Goal: Task Accomplishment & Management: Use online tool/utility

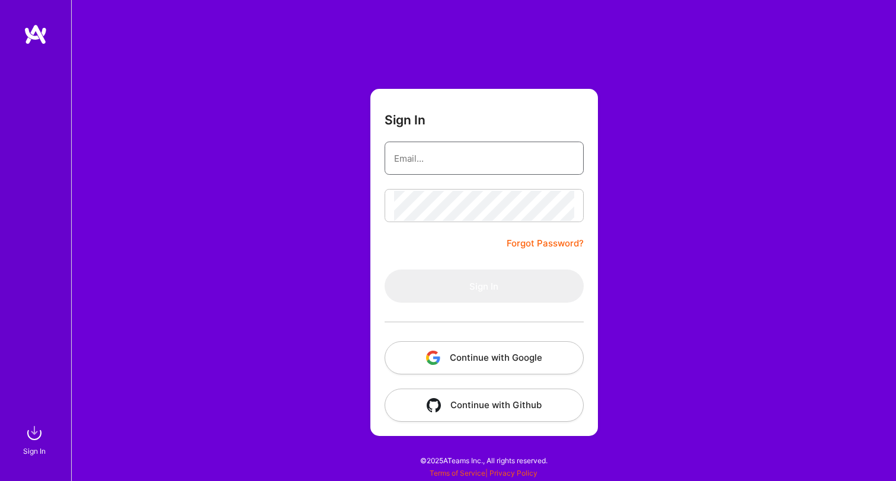
type input "[EMAIL_ADDRESS][DOMAIN_NAME]"
click at [484, 286] on button "Sign In" at bounding box center [484, 286] width 199 height 33
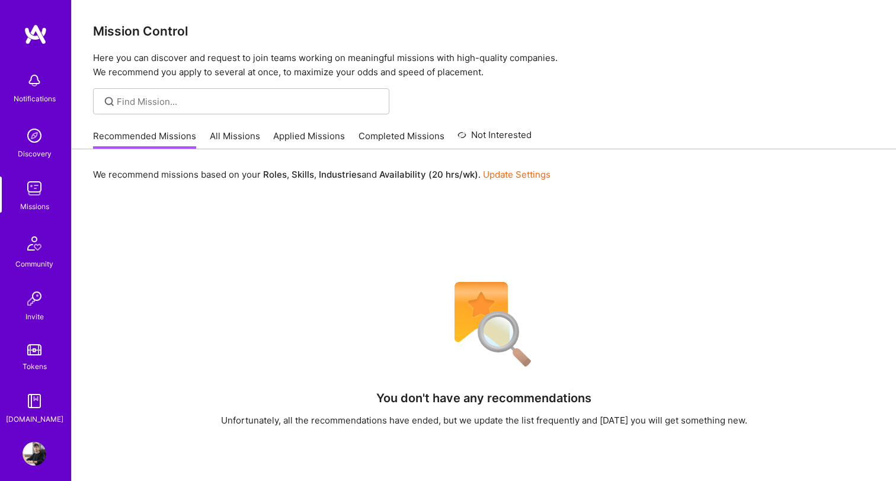
click at [242, 143] on link "All Missions" at bounding box center [235, 140] width 50 height 20
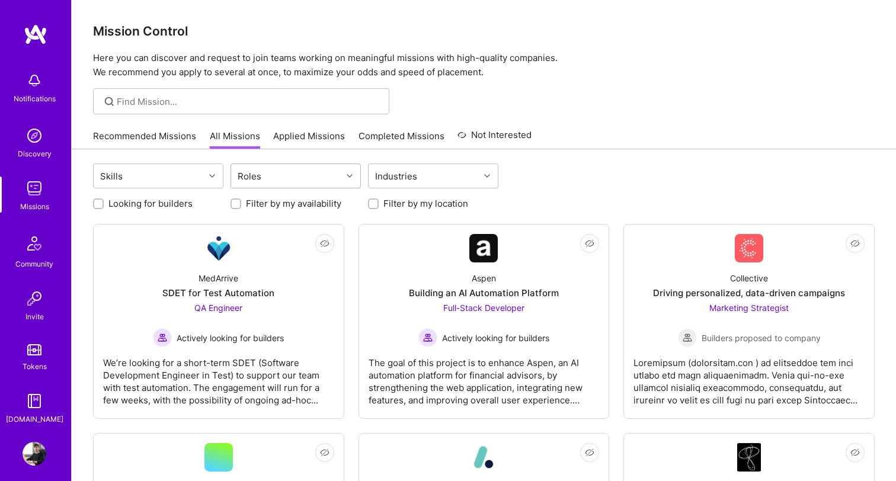
click at [349, 174] on icon at bounding box center [350, 176] width 6 height 6
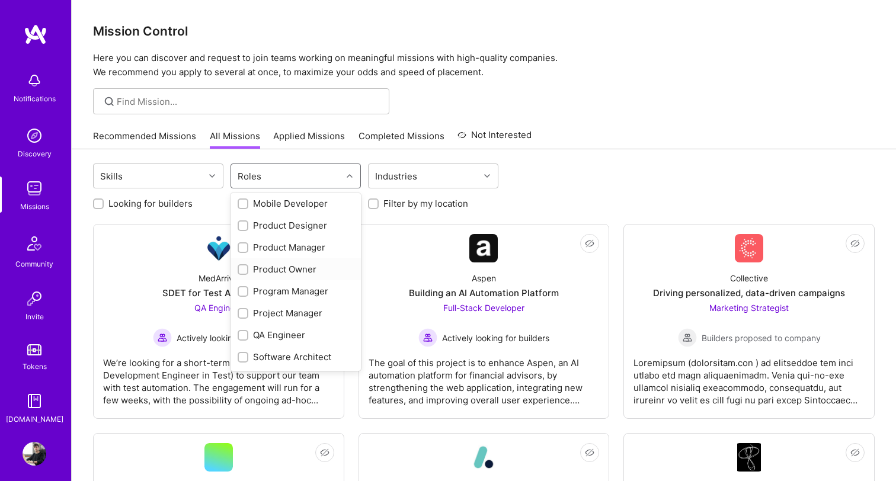
scroll to position [377, 0]
click at [306, 226] on div "Product Designer" at bounding box center [296, 224] width 116 height 12
checkbox input "true"
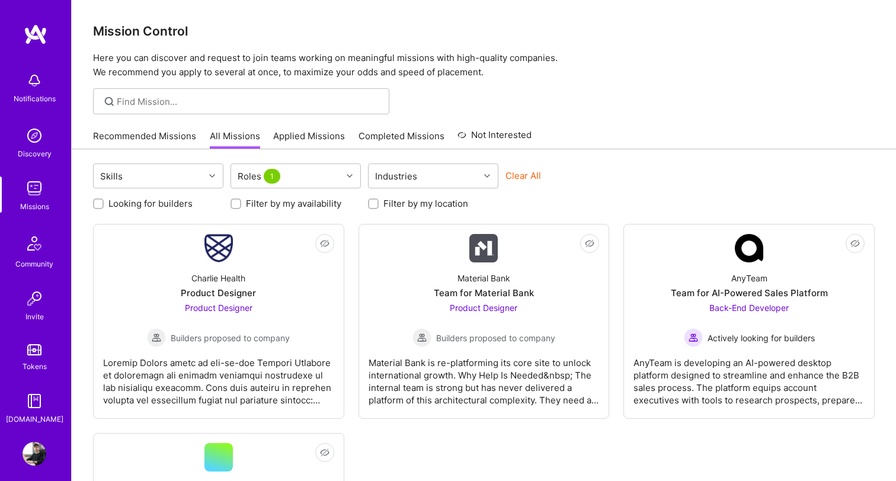
click at [542, 206] on div "Looking for builders Filter by my availability Filter by my location" at bounding box center [484, 200] width 782 height 18
click at [165, 139] on link "Recommended Missions" at bounding box center [144, 140] width 103 height 20
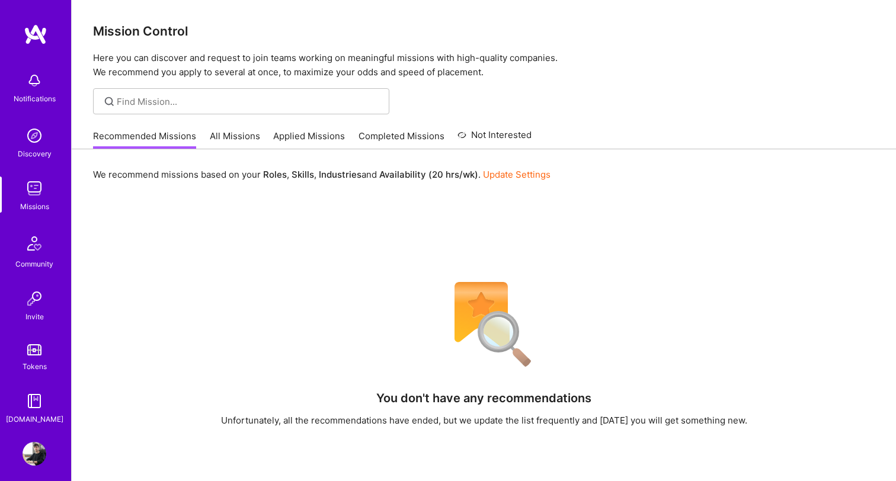
click at [232, 143] on link "All Missions" at bounding box center [235, 140] width 50 height 20
